Goal: Contribute content: Add original content to the website for others to see

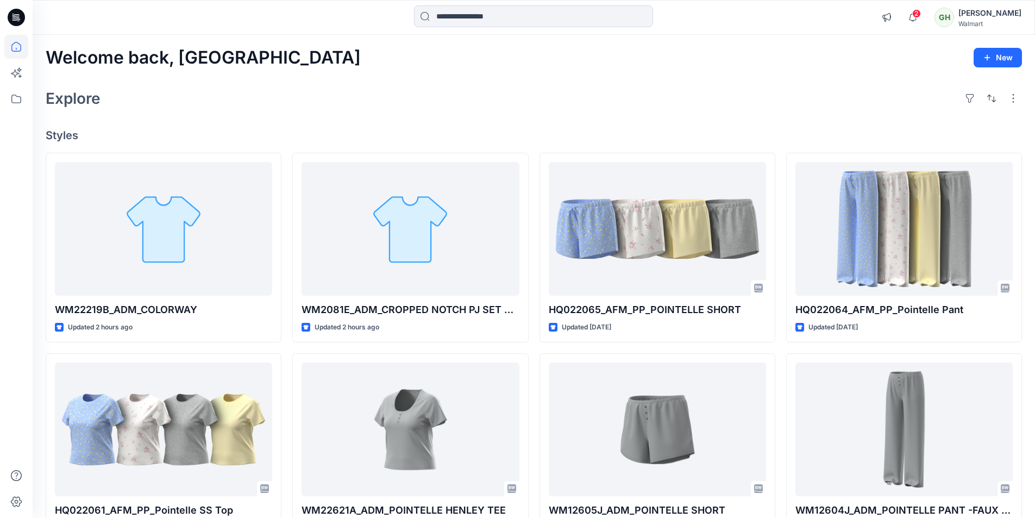
click at [22, 16] on icon at bounding box center [16, 17] width 17 height 17
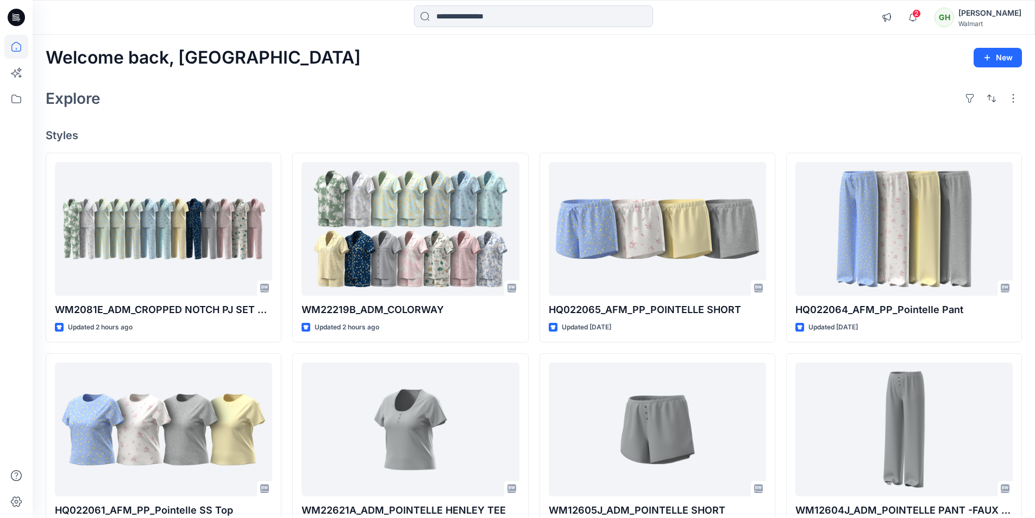
click at [295, 86] on div "Explore" at bounding box center [534, 98] width 976 height 26
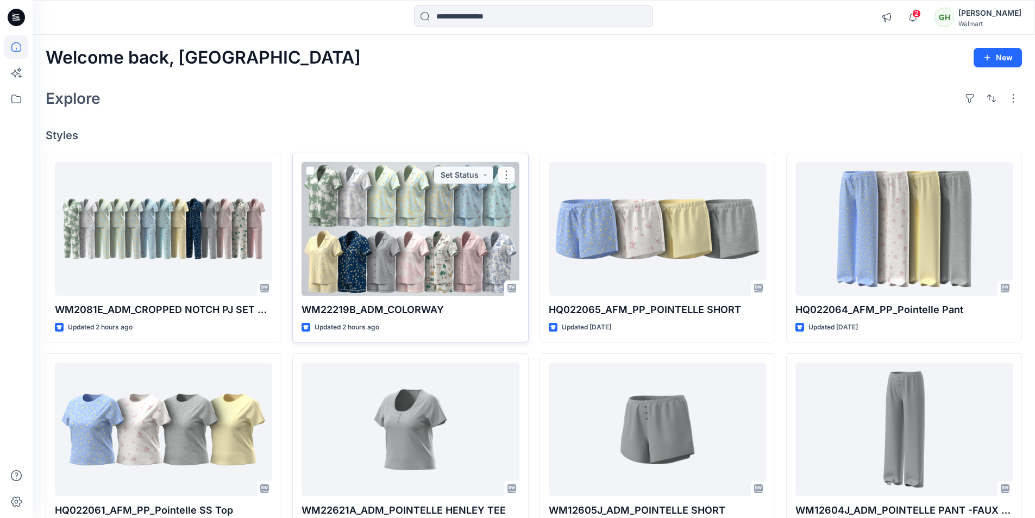
click at [392, 228] on div at bounding box center [409, 229] width 217 height 134
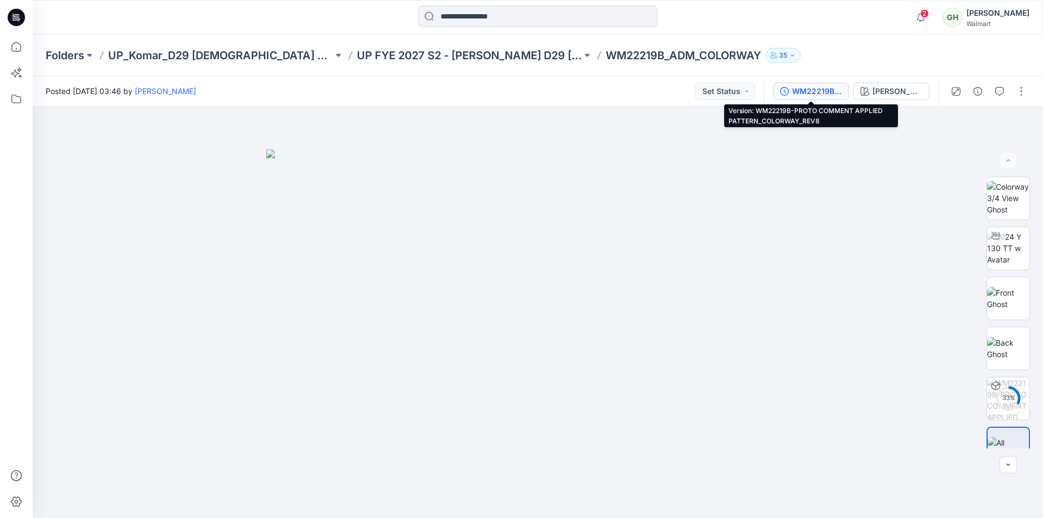
click at [773, 86] on button "WM22219B-PROTO COMMENT APPLIED PATTERN_COLORWAY_REV8" at bounding box center [811, 91] width 76 height 17
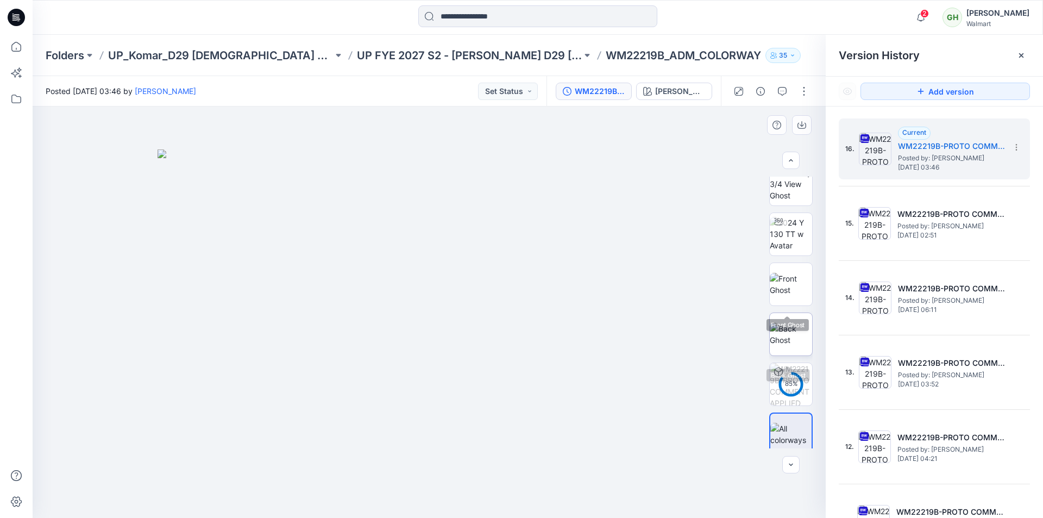
scroll to position [22, 0]
click at [802, 81] on div at bounding box center [771, 91] width 100 height 30
click at [803, 86] on button "button" at bounding box center [803, 91] width 17 height 17
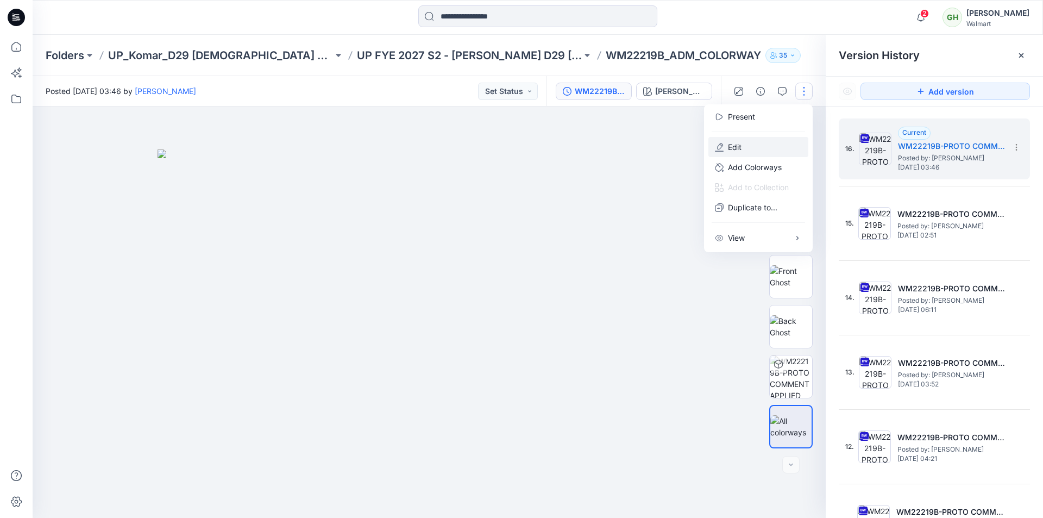
click at [763, 143] on button "Edit" at bounding box center [758, 147] width 100 height 20
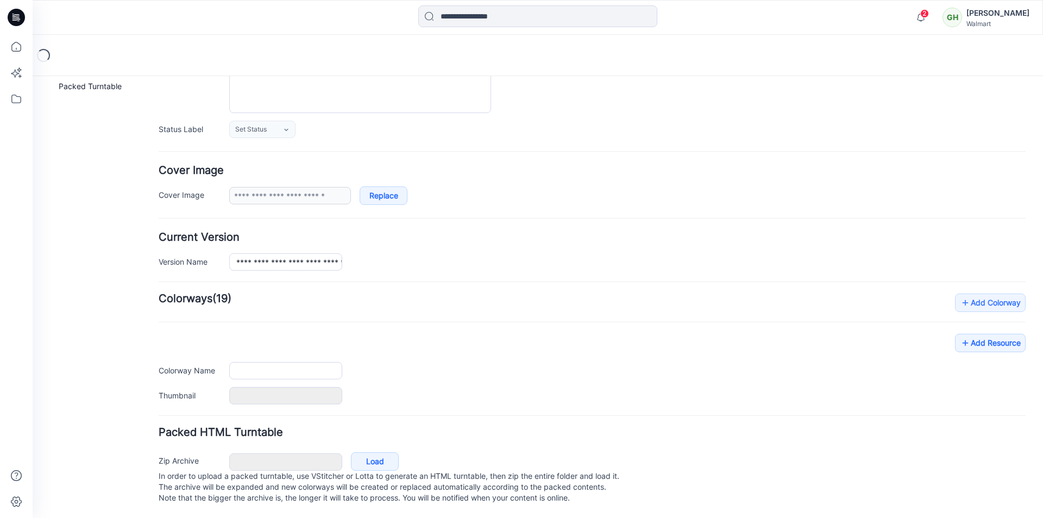
type input "**********"
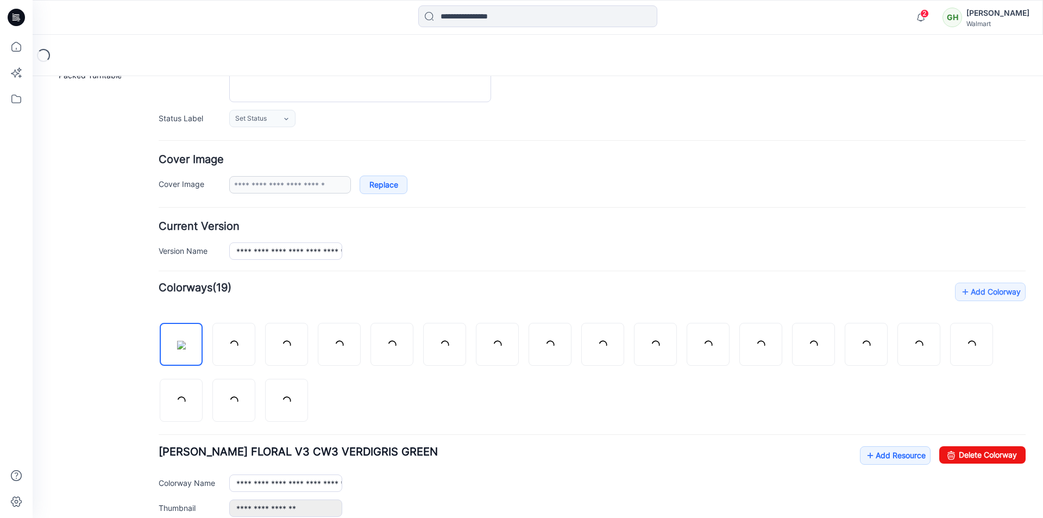
scroll to position [147, 0]
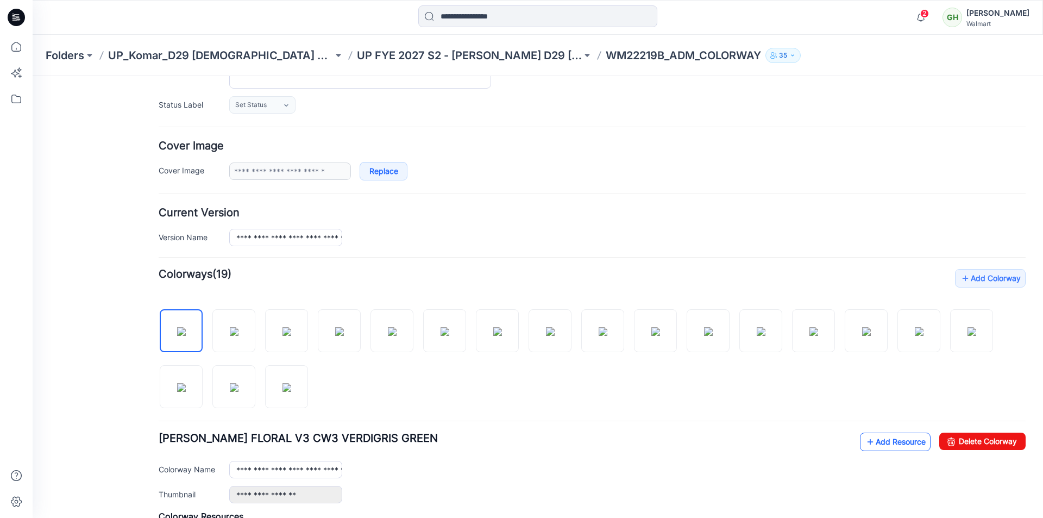
click at [865, 440] on icon at bounding box center [870, 441] width 11 height 17
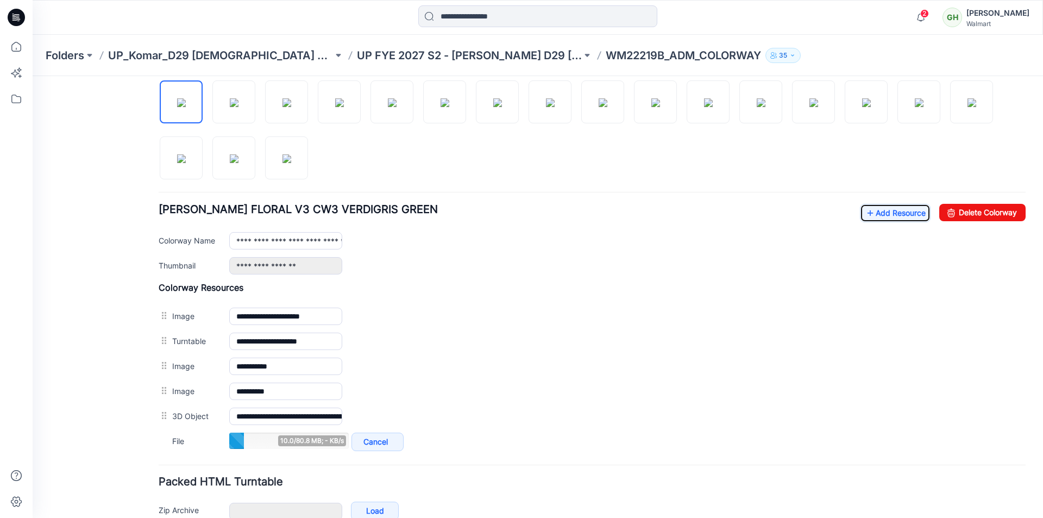
scroll to position [310, 0]
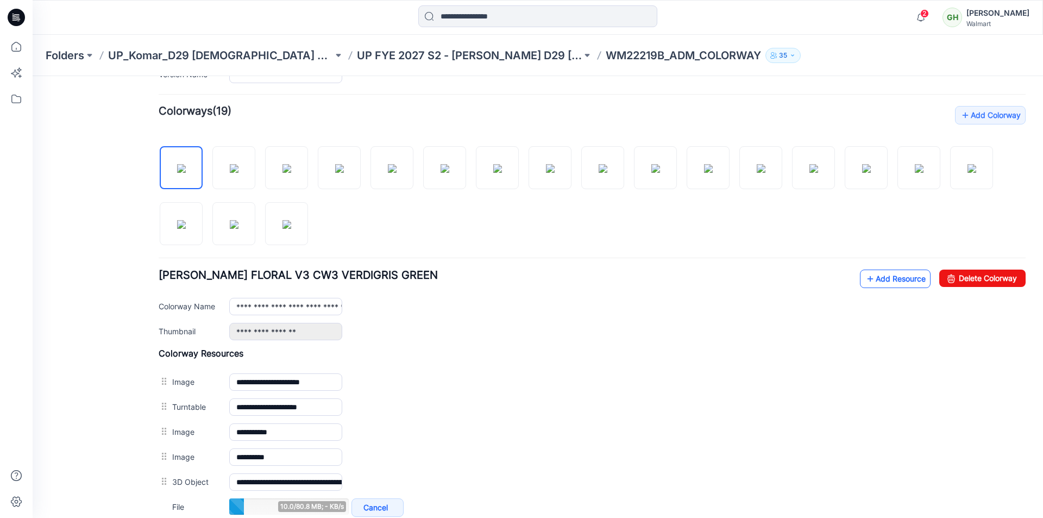
click at [888, 284] on link "Add Resource" at bounding box center [895, 278] width 71 height 18
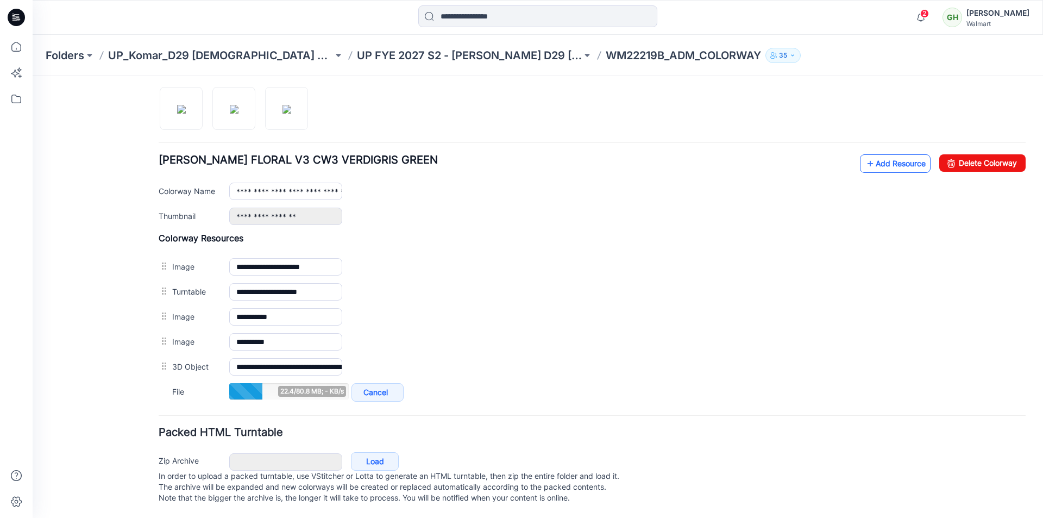
scroll to position [436, 0]
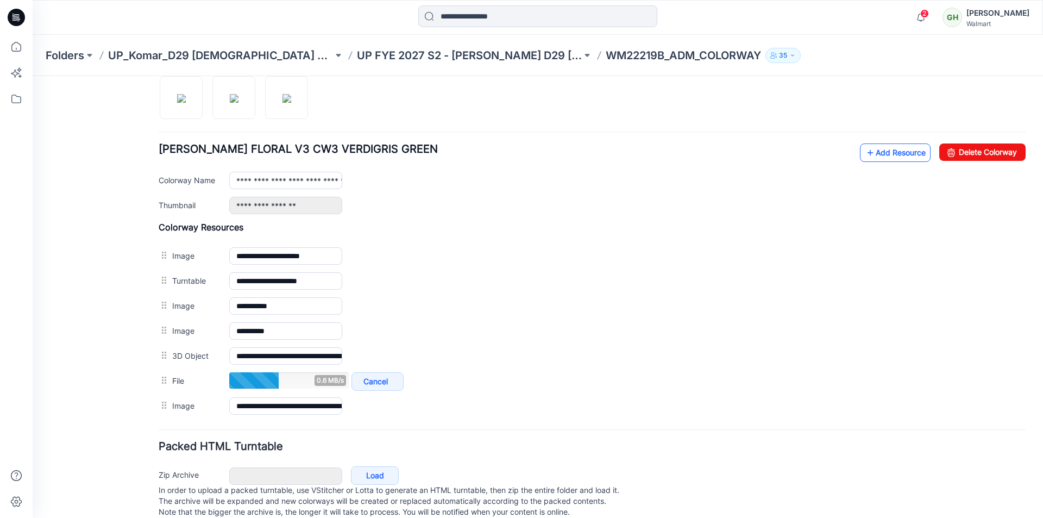
click at [865, 151] on icon at bounding box center [870, 152] width 11 height 17
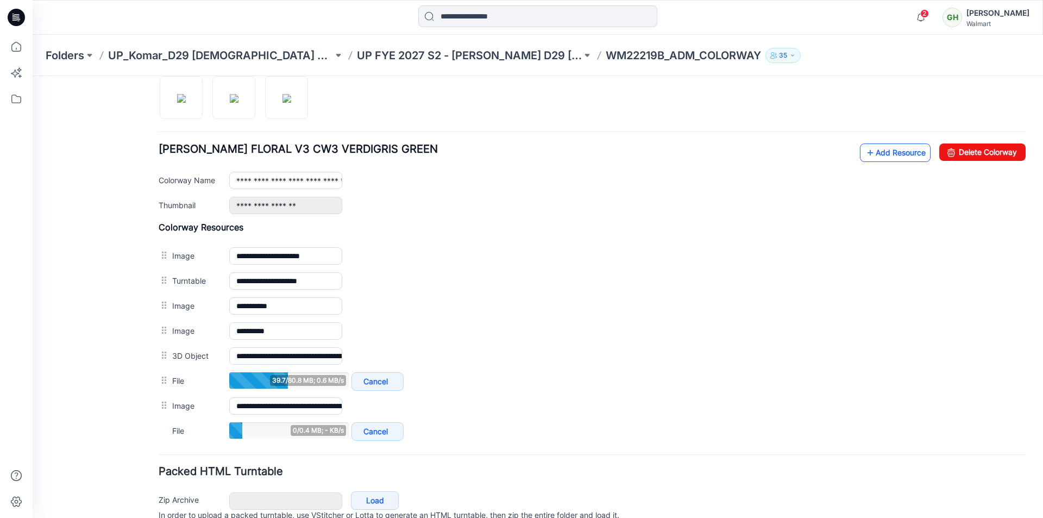
click at [899, 152] on link "Add Resource" at bounding box center [895, 152] width 71 height 18
drag, startPoint x: 899, startPoint y: 152, endPoint x: 872, endPoint y: 153, distance: 27.7
click at [872, 153] on link "Add Resource" at bounding box center [895, 152] width 71 height 18
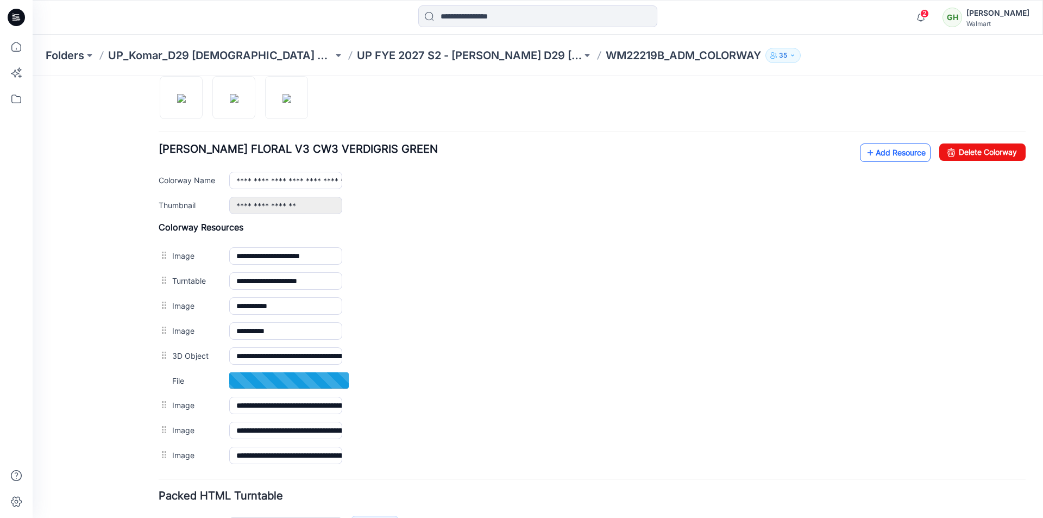
click at [870, 149] on link "Add Resource" at bounding box center [895, 152] width 71 height 18
click at [878, 154] on link "Add Resource" at bounding box center [895, 152] width 71 height 18
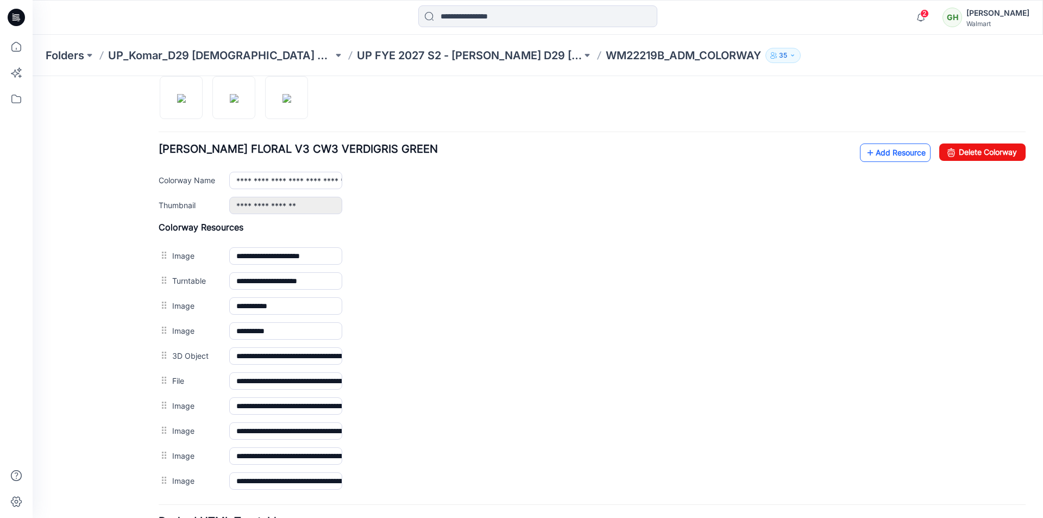
click at [870, 152] on link "Add Resource" at bounding box center [895, 152] width 71 height 18
click at [895, 155] on link "Add Resource" at bounding box center [895, 152] width 71 height 18
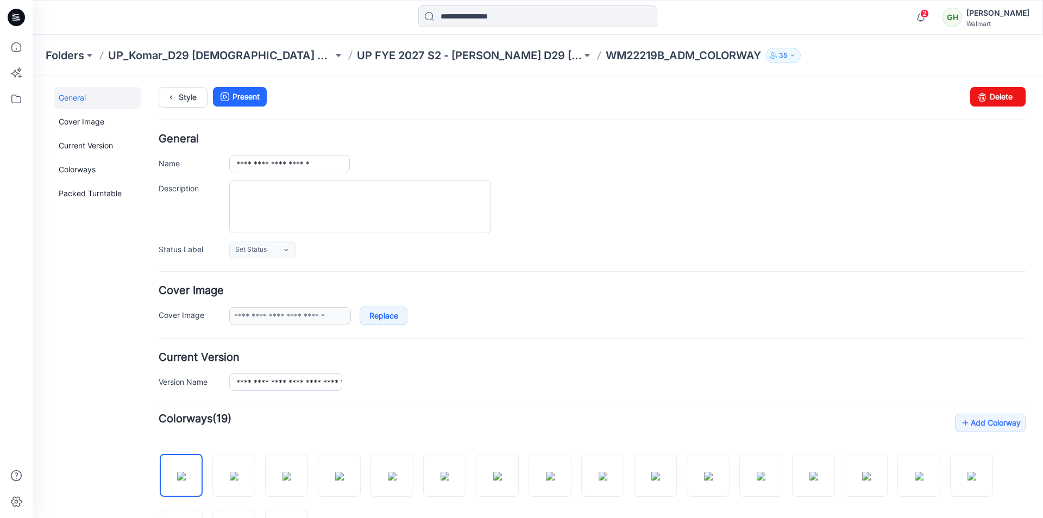
scroll to position [1, 0]
click at [199, 101] on link "Style" at bounding box center [183, 98] width 49 height 21
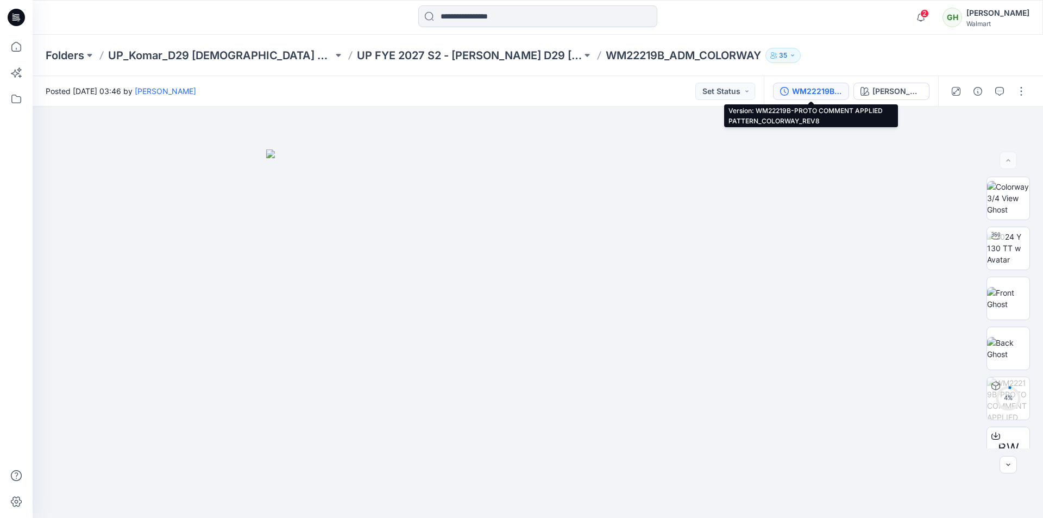
click at [827, 91] on div "WM22219B-PROTO COMMENT APPLIED PATTERN_COLORWAY_REV8" at bounding box center [817, 91] width 50 height 12
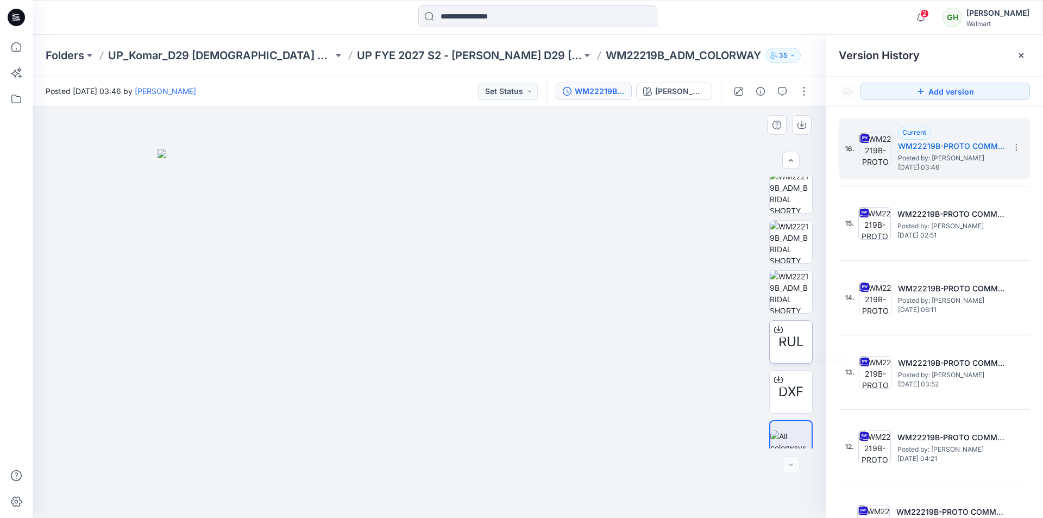
scroll to position [371, 0]
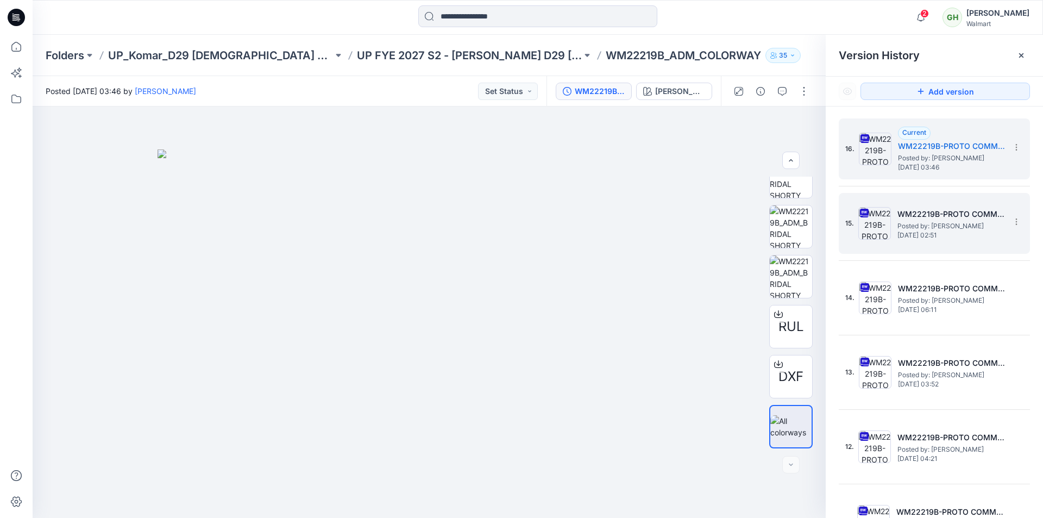
click at [939, 238] on span "[DATE] 02:51" at bounding box center [951, 235] width 109 height 8
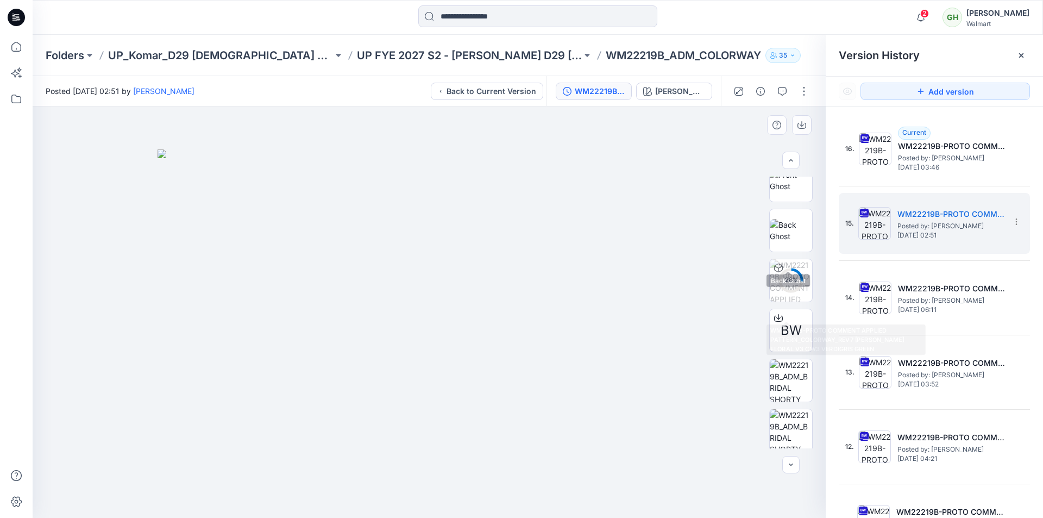
scroll to position [100, 0]
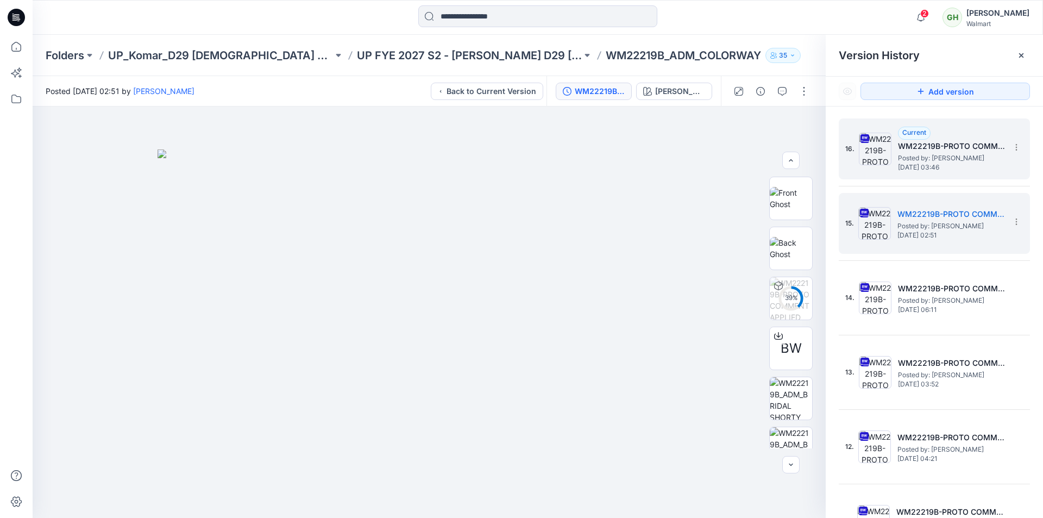
click at [936, 165] on span "[DATE] 03:46" at bounding box center [952, 167] width 109 height 8
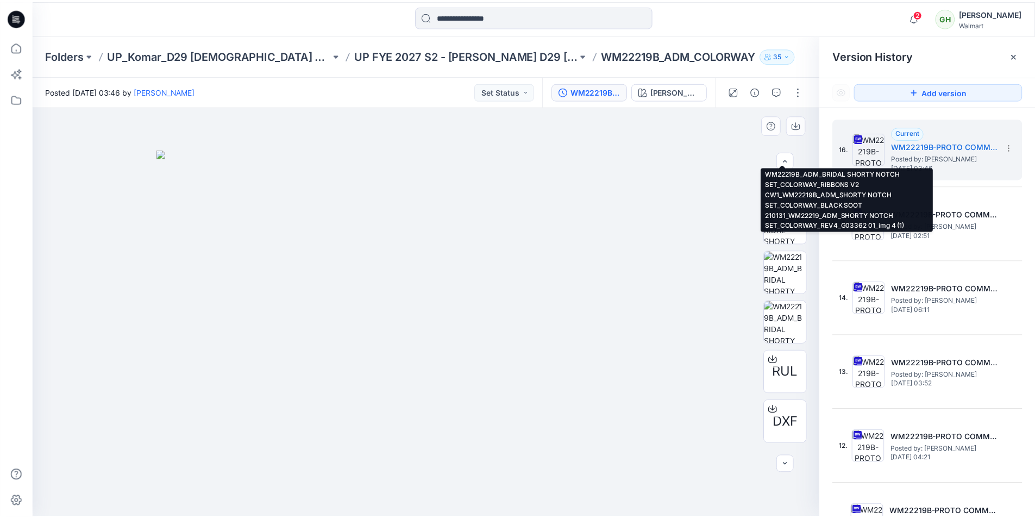
scroll to position [371, 0]
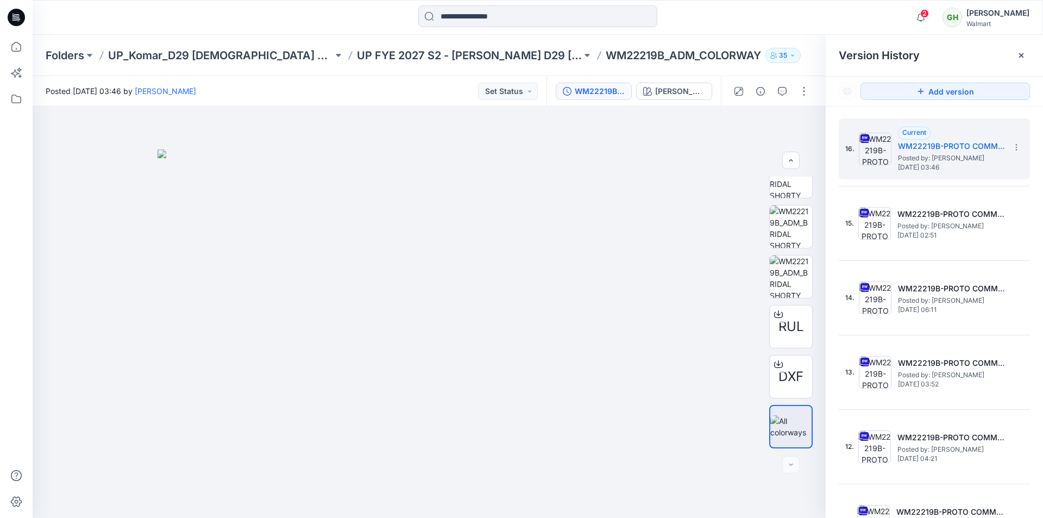
click at [10, 18] on icon at bounding box center [16, 17] width 17 height 17
